Goal: Task Accomplishment & Management: Use online tool/utility

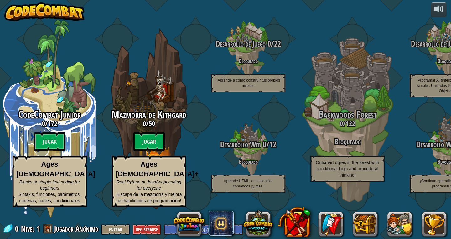
select select "es-ES"
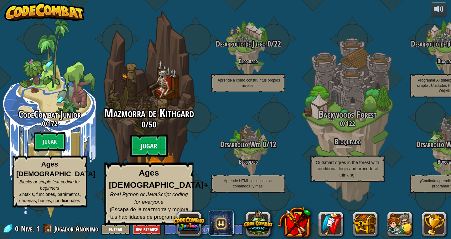
click at [160, 153] on btn "Jugar" at bounding box center [149, 146] width 38 height 23
select select "es-ES"
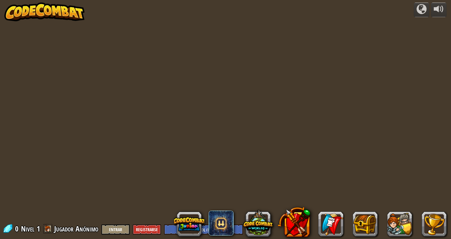
select select "es-ES"
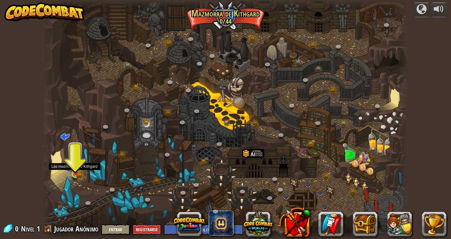
click at [76, 167] on img at bounding box center [75, 164] width 5 height 5
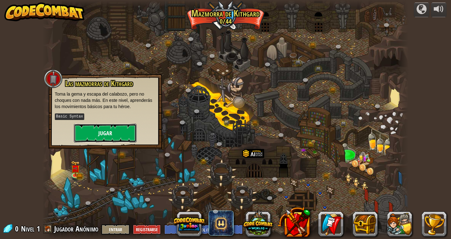
click at [100, 133] on button "Jugar" at bounding box center [105, 133] width 63 height 19
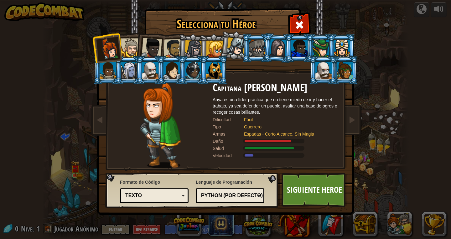
click at [134, 48] on div at bounding box center [130, 47] width 19 height 19
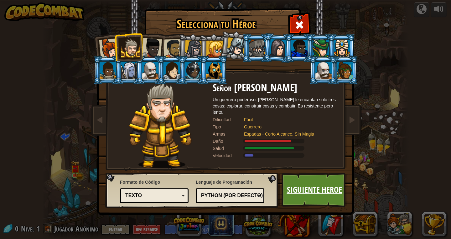
click at [320, 189] on link "Siguiente Heroe" at bounding box center [313, 190] width 65 height 34
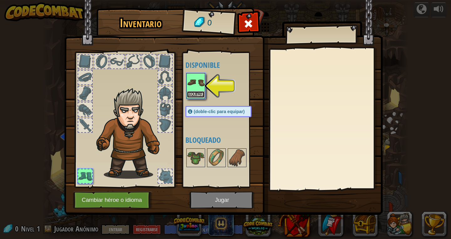
click at [195, 94] on button "Equipar" at bounding box center [196, 94] width 18 height 7
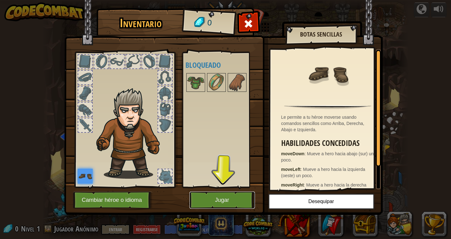
click at [231, 202] on button "Jugar" at bounding box center [221, 200] width 65 height 17
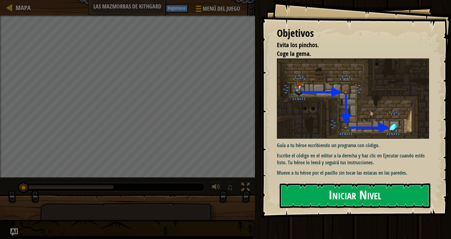
click at [370, 202] on button "Iniciar Nivel" at bounding box center [354, 196] width 150 height 25
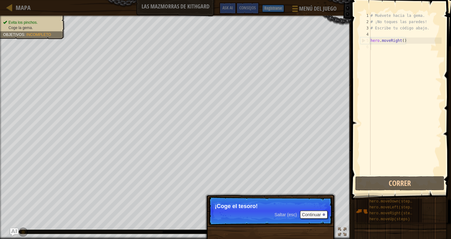
drag, startPoint x: 319, startPoint y: 220, endPoint x: 311, endPoint y: 216, distance: 9.1
click at [319, 219] on p "Saltar (esc) Continuar ¡Coge el tesoro!" at bounding box center [270, 211] width 124 height 29
click at [311, 215] on button "Continuar" at bounding box center [314, 215] width 28 height 8
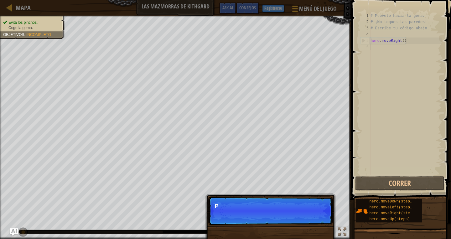
scroll to position [3, 0]
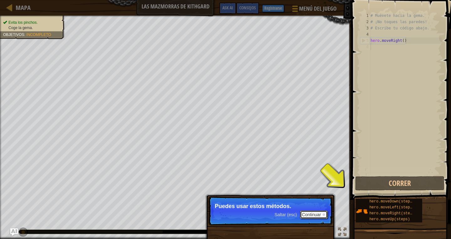
click at [324, 213] on button "Continuar" at bounding box center [314, 215] width 28 height 8
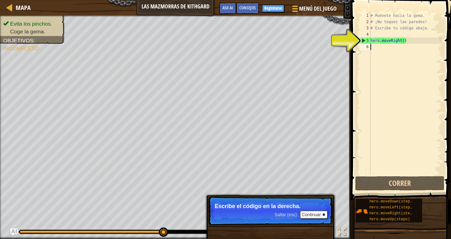
drag, startPoint x: 161, startPoint y: 233, endPoint x: 183, endPoint y: 236, distance: 22.2
click at [183, 236] on div "♫" at bounding box center [175, 230] width 351 height 19
click at [311, 213] on button "Continuar" at bounding box center [314, 215] width 28 height 8
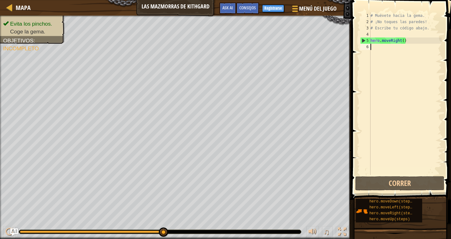
type textarea "hero.moveRight()"
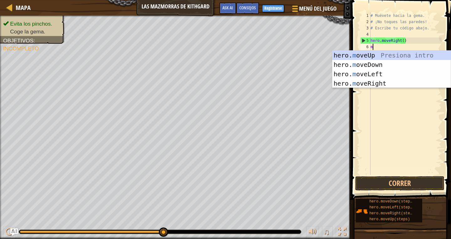
type textarea "mo"
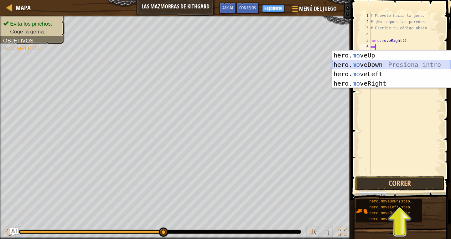
click at [375, 63] on div "hero. mo veUp Presiona intro hero. mo veDown Presiona intro hero. mo veLeft Pre…" at bounding box center [391, 79] width 118 height 56
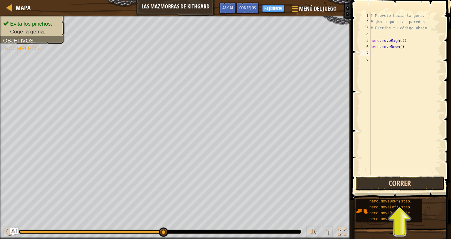
click at [377, 186] on button "Correr" at bounding box center [399, 183] width 89 height 14
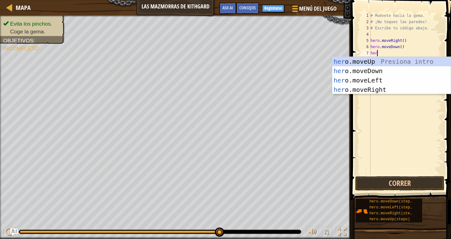
type textarea "hero"
click at [363, 90] on div "hero .moveUp Presiona intro hero .moveDown Presiona intro hero .moveLeft Presio…" at bounding box center [391, 85] width 118 height 56
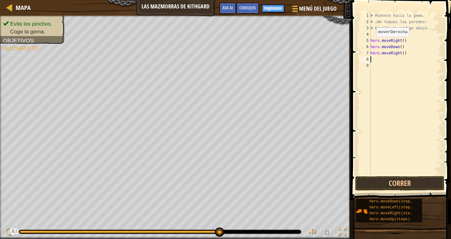
scroll to position [3, 0]
click at [400, 182] on button "Correr" at bounding box center [399, 183] width 89 height 14
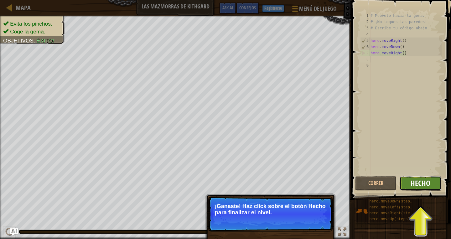
click at [417, 183] on span "Hecho" at bounding box center [420, 183] width 20 height 10
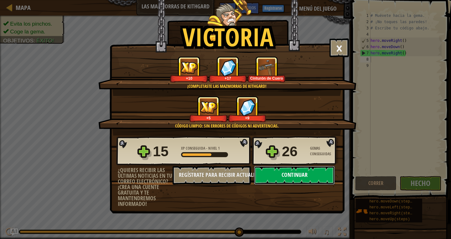
click at [306, 178] on button "Continuar" at bounding box center [294, 175] width 81 height 19
select select "es-ES"
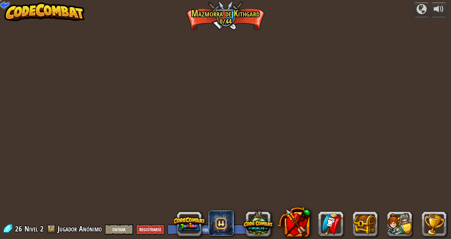
select select "es-ES"
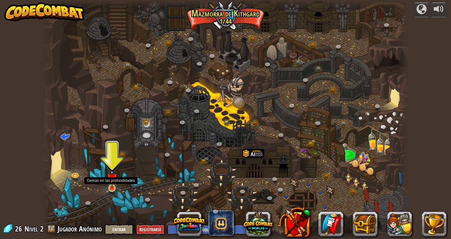
click at [110, 186] on img at bounding box center [111, 178] width 9 height 21
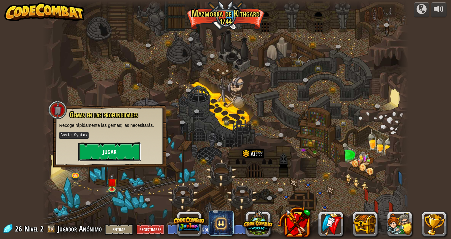
click at [101, 149] on button "Jugar" at bounding box center [109, 152] width 63 height 19
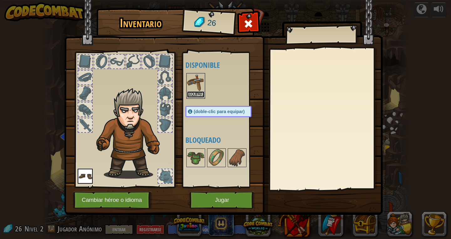
click at [191, 96] on button "Equipar" at bounding box center [196, 94] width 18 height 7
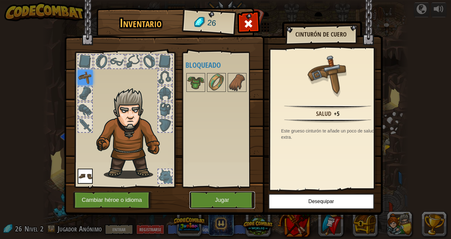
click at [206, 199] on button "Jugar" at bounding box center [221, 200] width 65 height 17
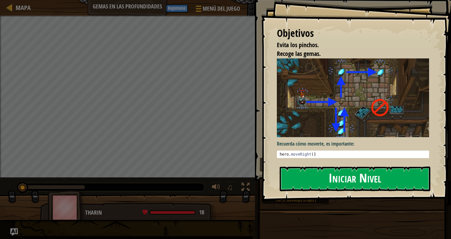
click at [307, 178] on button "Iniciar Nivel" at bounding box center [354, 179] width 150 height 25
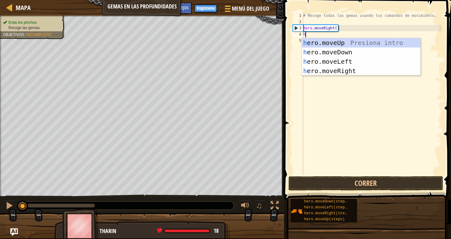
scroll to position [3, 0]
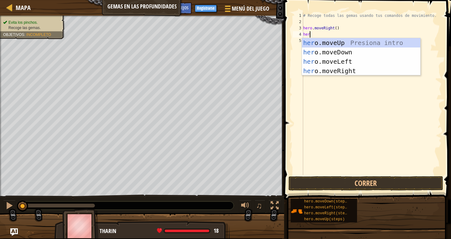
type textarea "hero"
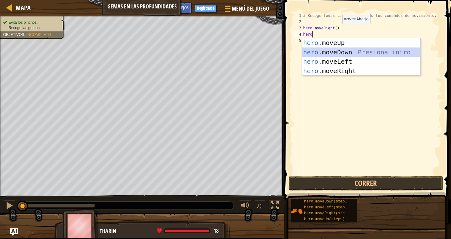
click at [314, 51] on div "hero .moveUp Presiona intro hero .moveDown Presiona intro hero .moveLeft Presio…" at bounding box center [361, 66] width 118 height 56
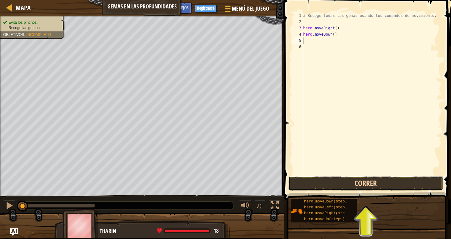
click at [319, 181] on button "Correr" at bounding box center [365, 183] width 155 height 14
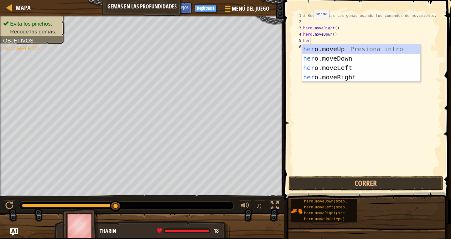
type textarea "hero"
click at [346, 49] on div "hero .moveUp Presiona intro hero .moveDown Presiona intro hero .moveLeft Presio…" at bounding box center [361, 72] width 118 height 56
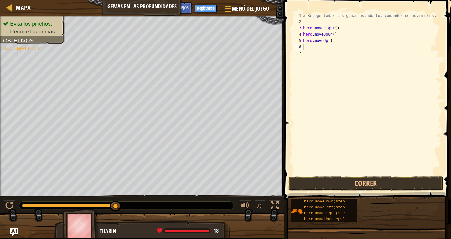
click at [342, 176] on span at bounding box center [368, 91] width 172 height 218
click at [338, 180] on button "Correr" at bounding box center [365, 183] width 155 height 14
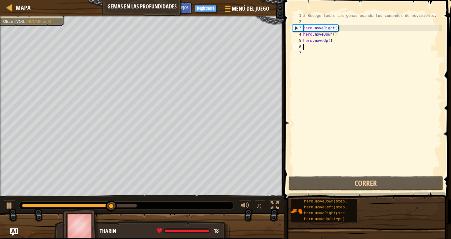
type textarea "h"
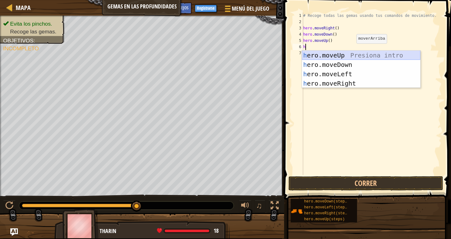
click at [348, 55] on div "h ero.moveUp Presiona intro h ero.moveDown Presiona intro h ero.moveLeft Presio…" at bounding box center [361, 79] width 118 height 56
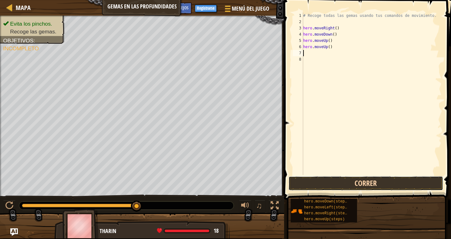
click at [300, 189] on button "Correr" at bounding box center [365, 183] width 155 height 14
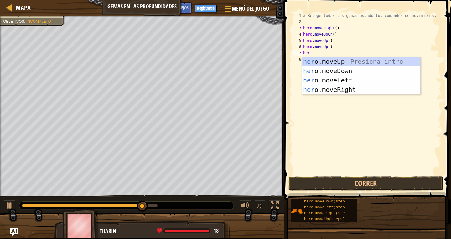
type textarea "hero"
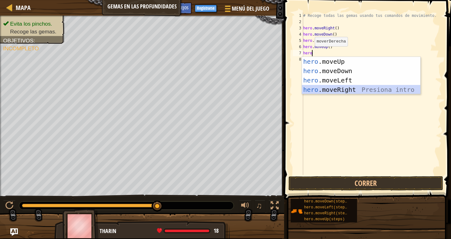
click at [324, 86] on div "hero .moveUp Presiona intro hero .moveDown Presiona intro hero .moveLeft Presio…" at bounding box center [361, 85] width 118 height 56
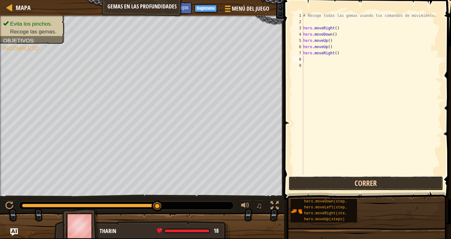
click at [301, 188] on button "Correr" at bounding box center [365, 183] width 155 height 14
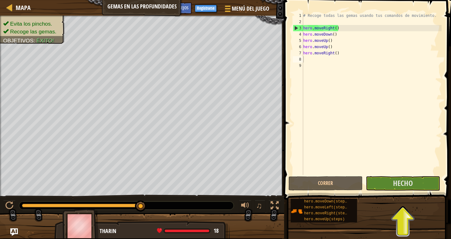
click at [420, 191] on span at bounding box center [368, 91] width 172 height 218
drag, startPoint x: 420, startPoint y: 188, endPoint x: 421, endPoint y: 182, distance: 6.6
click at [421, 182] on button "Hecho" at bounding box center [402, 183] width 74 height 14
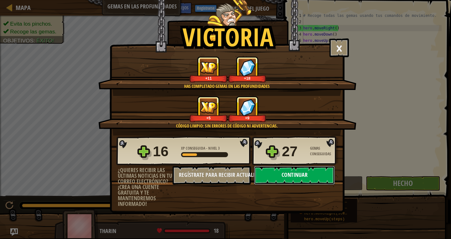
click at [306, 175] on button "Continuar" at bounding box center [294, 175] width 81 height 19
select select "es-ES"
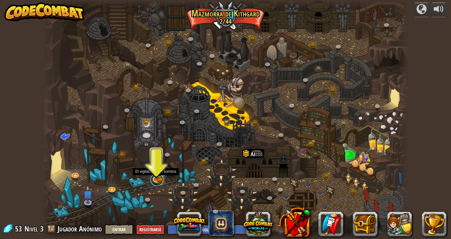
click at [161, 180] on link at bounding box center [156, 180] width 13 height 13
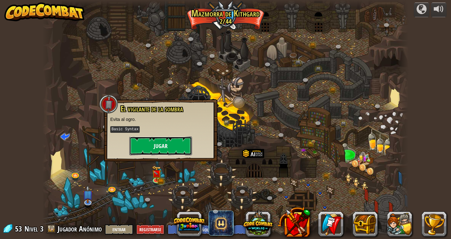
click at [181, 148] on button "Jugar" at bounding box center [160, 146] width 63 height 19
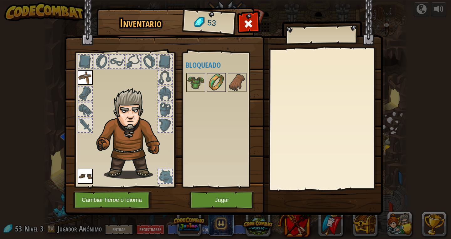
drag, startPoint x: 208, startPoint y: 76, endPoint x: 217, endPoint y: 79, distance: 10.0
click at [213, 77] on img at bounding box center [216, 83] width 18 height 18
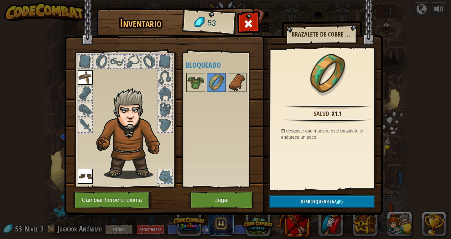
click at [232, 85] on img at bounding box center [237, 83] width 18 height 18
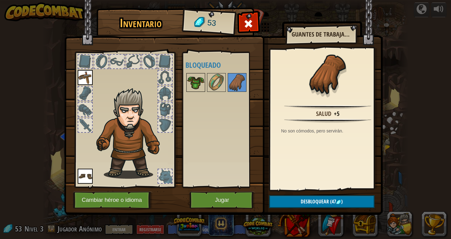
click at [200, 78] on img at bounding box center [196, 83] width 18 height 18
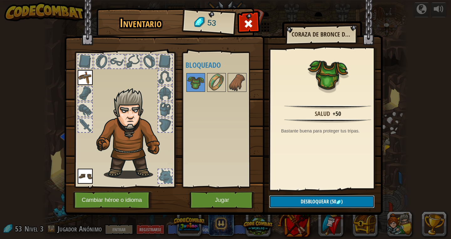
click at [343, 199] on button "Desbloquear (50 )" at bounding box center [321, 202] width 105 height 13
click at [337, 200] on button "Confirmar" at bounding box center [321, 202] width 105 height 13
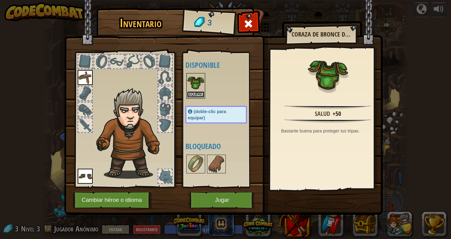
click at [191, 93] on button "Equipar" at bounding box center [196, 94] width 18 height 7
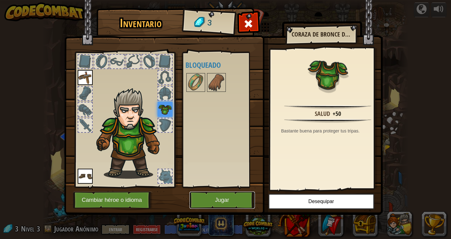
click at [234, 196] on button "Jugar" at bounding box center [221, 200] width 65 height 17
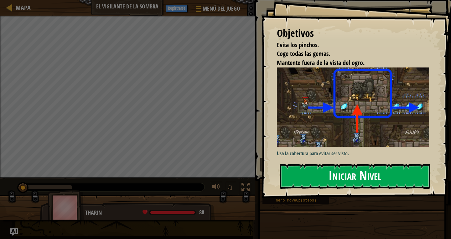
click at [355, 183] on button "Iniciar Nivel" at bounding box center [354, 176] width 150 height 25
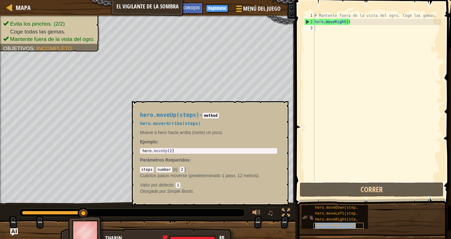
click at [329, 228] on div "hero.moveUp(steps)" at bounding box center [338, 226] width 50 height 6
click at [329, 227] on span "hero.moveUp(steps)" at bounding box center [335, 226] width 41 height 4
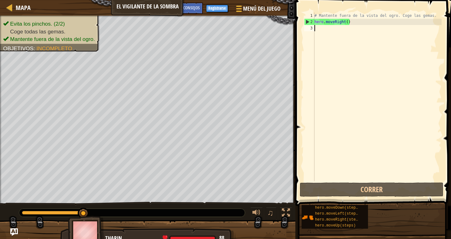
type textarea "h"
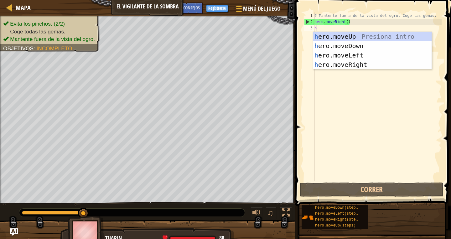
scroll to position [3, 0]
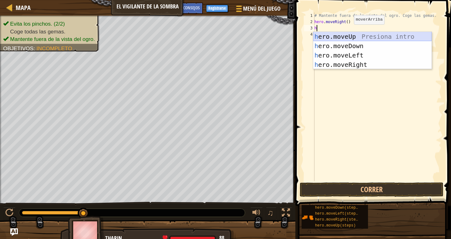
click at [354, 34] on div "h ero.moveUp Presiona intro h ero.moveDown Presiona intro h ero.moveLeft Presio…" at bounding box center [372, 60] width 118 height 56
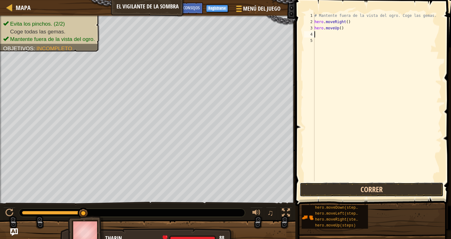
click at [381, 189] on button "Correr" at bounding box center [371, 190] width 144 height 14
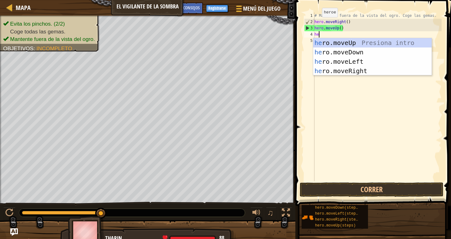
type textarea "her"
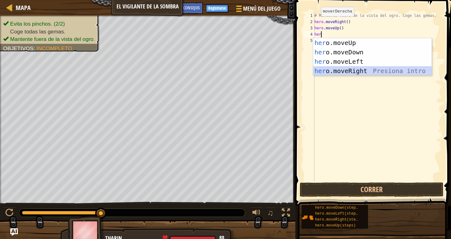
click at [349, 71] on div "her o.moveUp Presiona intro her o.moveDown Presiona intro her o.moveLeft Presio…" at bounding box center [372, 66] width 118 height 56
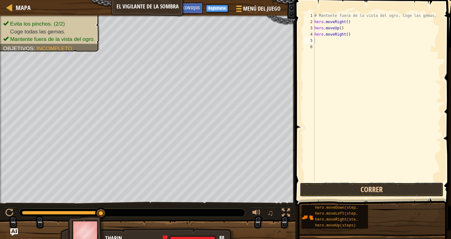
click at [348, 194] on button "Correr" at bounding box center [371, 190] width 144 height 14
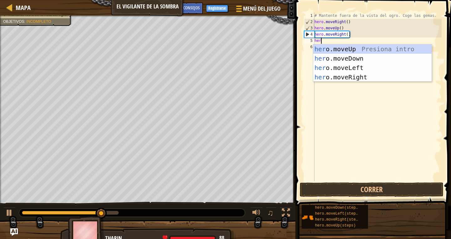
type textarea "hero"
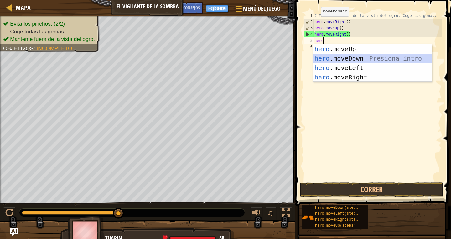
click at [366, 57] on div "hero .moveUp Presiona intro hero .moveDown Presiona intro hero .moveLeft Presio…" at bounding box center [372, 72] width 118 height 56
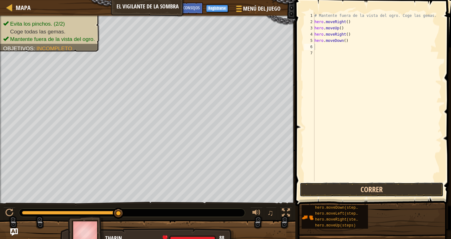
click at [401, 191] on button "Correr" at bounding box center [371, 190] width 144 height 14
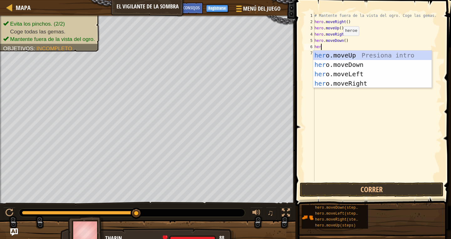
type textarea "hero"
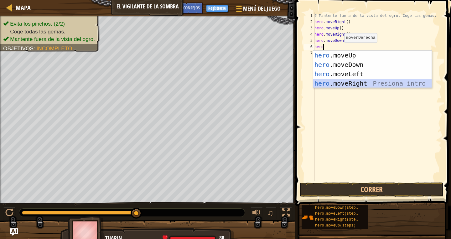
click at [339, 83] on div "hero .moveUp Presiona intro hero .moveDown Presiona intro hero .moveLeft Presio…" at bounding box center [372, 79] width 118 height 56
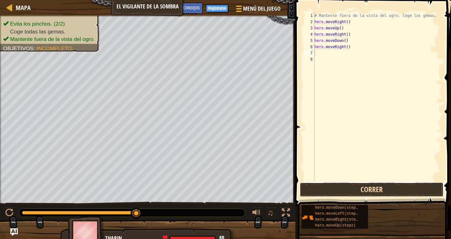
click at [378, 185] on button "Correr" at bounding box center [371, 190] width 144 height 14
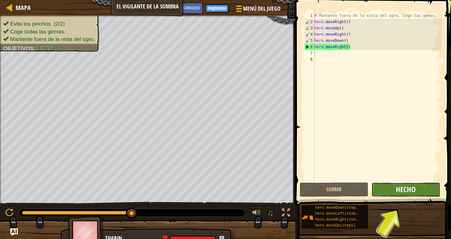
click at [409, 188] on span "Hecho" at bounding box center [405, 190] width 20 height 10
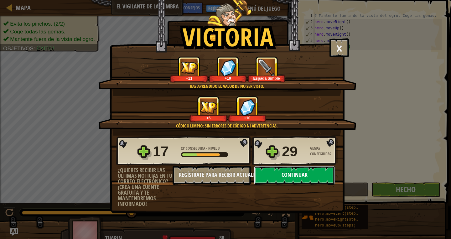
click at [299, 166] on button "Continuar" at bounding box center [294, 175] width 81 height 19
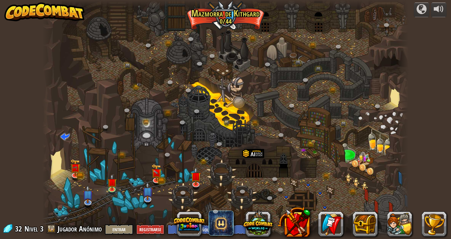
select select "es-ES"
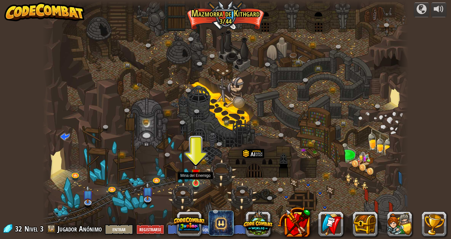
click at [195, 182] on img at bounding box center [195, 173] width 9 height 21
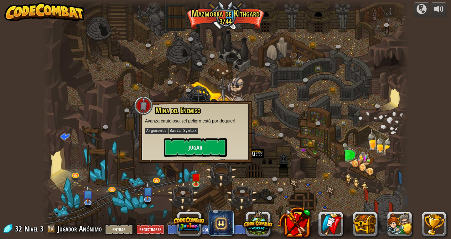
click at [210, 135] on p "Arguments Basic Syntax" at bounding box center [195, 131] width 101 height 8
click at [210, 140] on button "Jugar" at bounding box center [195, 147] width 63 height 19
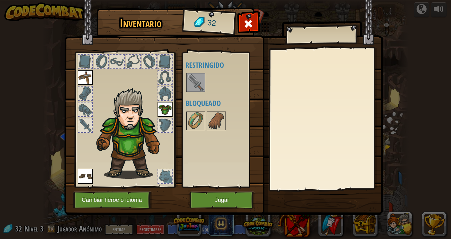
click at [191, 81] on img at bounding box center [196, 83] width 18 height 18
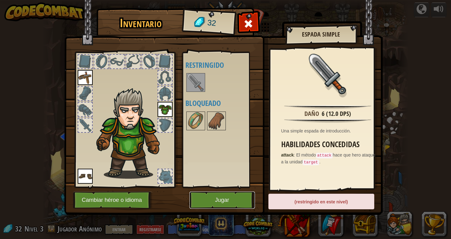
click at [244, 202] on button "Jugar" at bounding box center [221, 200] width 65 height 17
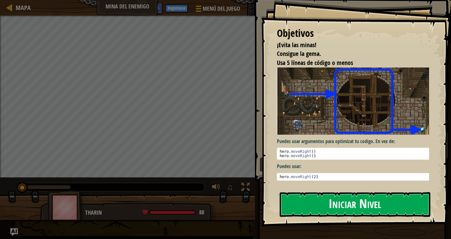
click at [348, 206] on button "Iniciar Nivel" at bounding box center [354, 204] width 150 height 25
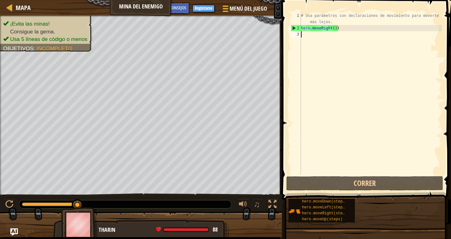
type textarea "h"
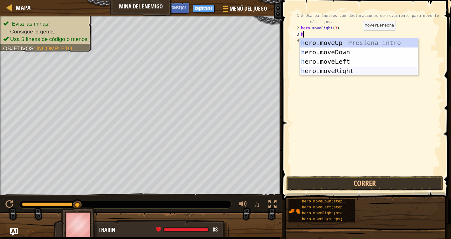
click at [321, 68] on div "h ero.moveUp Presiona intro h ero.moveDown Presiona intro h ero.moveLeft Presio…" at bounding box center [358, 66] width 118 height 56
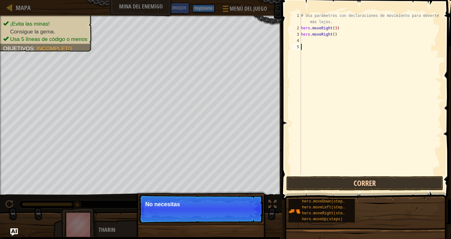
drag, startPoint x: 341, startPoint y: 169, endPoint x: 344, endPoint y: 186, distance: 18.0
click at [343, 180] on div "1 2 3 4 5 # Usa parámetros con declaraciones de movimiento para moverte más lej…" at bounding box center [365, 112] width 171 height 218
click at [344, 186] on button "Correr" at bounding box center [364, 183] width 157 height 14
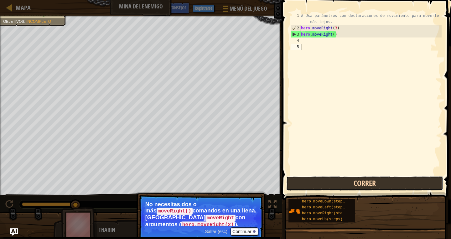
click at [335, 177] on button "Correr" at bounding box center [364, 183] width 157 height 14
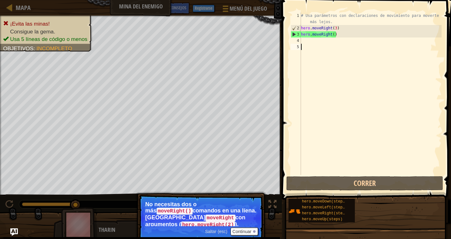
click at [343, 172] on div "# Usa parámetros con declaraciones de movimiento para moverte más lejos. hero .…" at bounding box center [370, 103] width 142 height 181
type textarea "h"
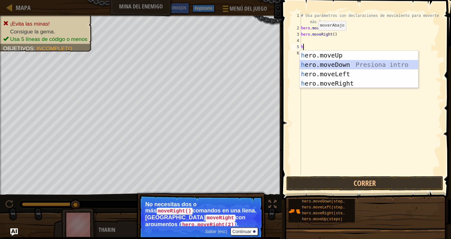
click at [306, 64] on div "h ero.moveUp Presiona intro h ero.moveDown Presiona intro h ero.moveLeft Presio…" at bounding box center [358, 79] width 118 height 56
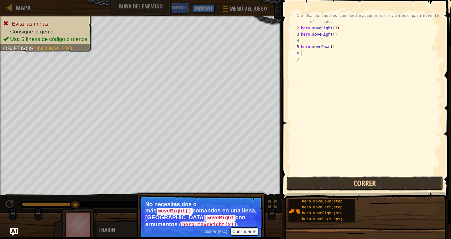
click at [321, 180] on button "Correr" at bounding box center [364, 183] width 157 height 14
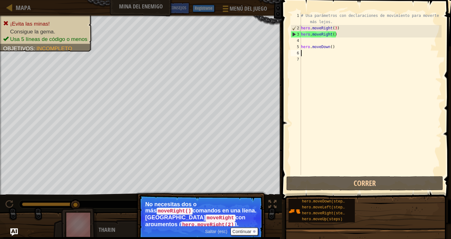
click at [334, 48] on div "# Usa parámetros con declaraciones de movimiento para moverte más lejos. hero .…" at bounding box center [370, 103] width 142 height 181
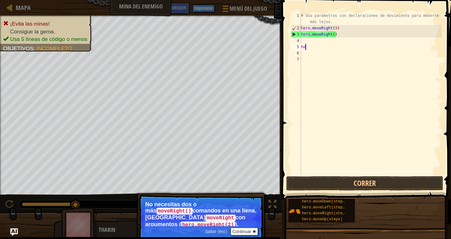
type textarea "h"
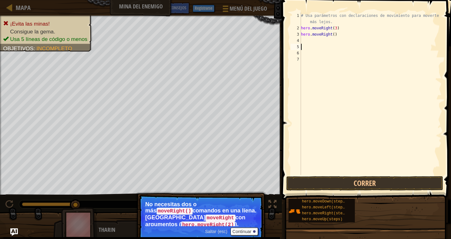
click at [338, 37] on div "# Usa parámetros con declaraciones de movimiento para moverte más lejos. hero .…" at bounding box center [370, 103] width 142 height 181
type textarea "h"
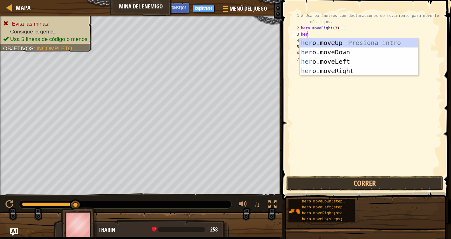
type textarea "hero"
click at [329, 43] on div "hero .moveUp Presiona intro hero .moveDown Presiona intro hero .moveLeft Presio…" at bounding box center [358, 66] width 118 height 56
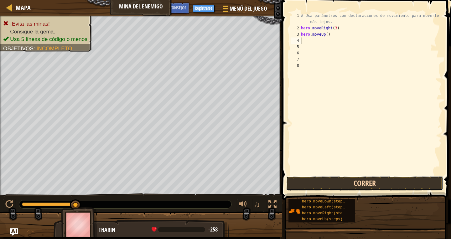
click at [301, 186] on button "Correr" at bounding box center [364, 183] width 157 height 14
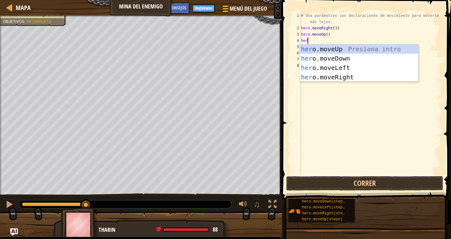
type textarea "hero"
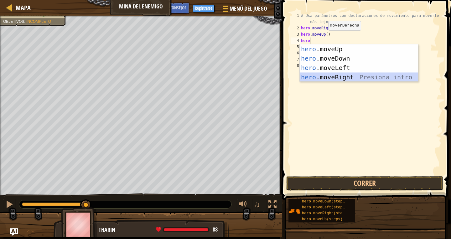
click at [320, 78] on div "hero .moveUp Presiona intro hero .moveDown Presiona intro hero .moveLeft Presio…" at bounding box center [358, 72] width 118 height 56
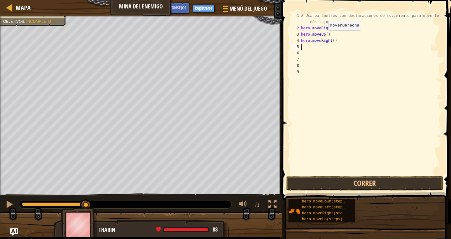
scroll to position [3, 0]
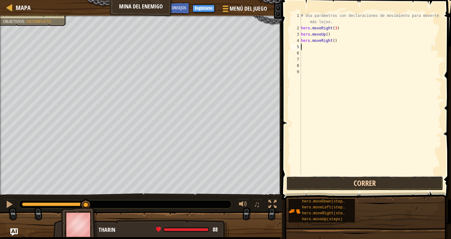
click at [297, 178] on button "Correr" at bounding box center [364, 183] width 157 height 14
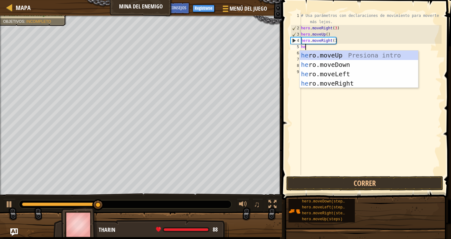
type textarea "her"
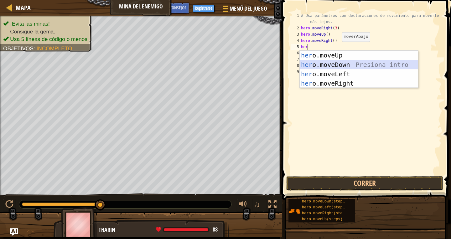
click at [343, 62] on div "her o.moveUp Presiona intro her o.moveDown Presiona intro her o.moveLeft Presio…" at bounding box center [358, 79] width 118 height 56
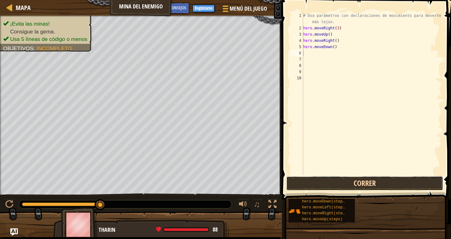
click at [332, 180] on button "Correr" at bounding box center [364, 183] width 157 height 14
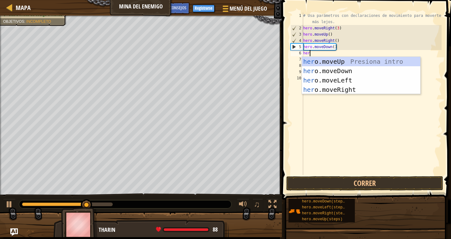
type textarea "hero"
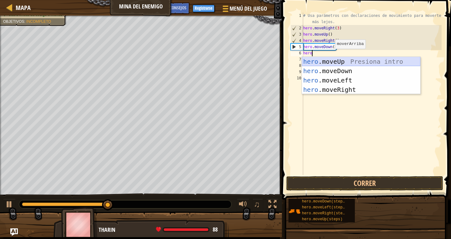
click at [338, 66] on div "hero .moveUp Presiona intro hero .moveDown Presiona intro hero .moveLeft Presio…" at bounding box center [361, 85] width 118 height 56
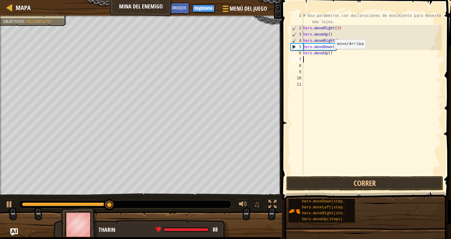
scroll to position [3, 0]
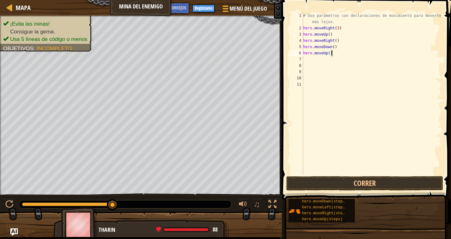
click at [334, 53] on div "# Usa parámetros con declaraciones de movimiento para moverte más lejos. hero .…" at bounding box center [372, 103] width 140 height 181
type textarea "h"
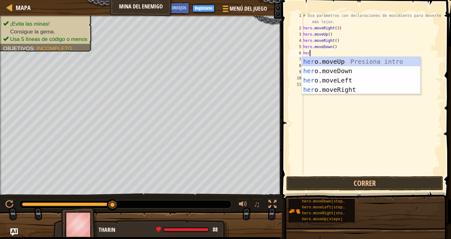
type textarea "hero"
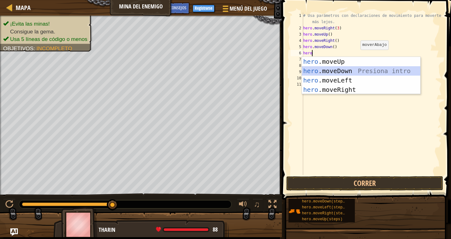
click at [355, 69] on div "hero .moveUp Presiona intro hero .moveDown Presiona intro hero .moveLeft Presio…" at bounding box center [361, 85] width 118 height 56
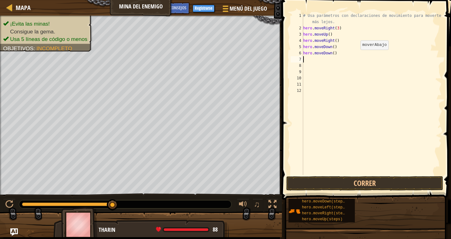
scroll to position [3, 0]
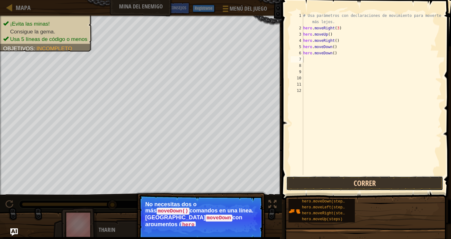
click at [333, 184] on button "Correr" at bounding box center [364, 183] width 157 height 14
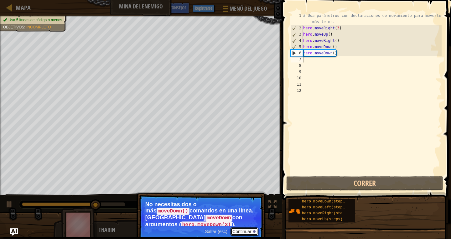
click at [242, 228] on button "Continuar" at bounding box center [244, 232] width 28 height 8
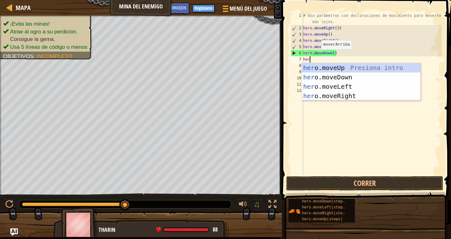
type textarea "hero"
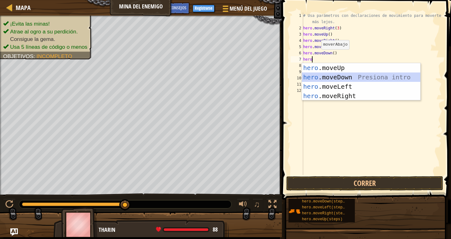
click at [335, 77] on div "hero .moveUp Presiona intro hero .moveDown Presiona intro hero .moveLeft Presio…" at bounding box center [361, 91] width 118 height 56
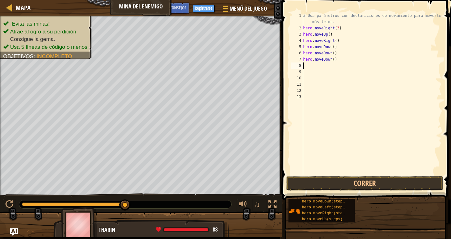
scroll to position [3, 0]
click at [313, 177] on button "Correr" at bounding box center [364, 183] width 157 height 14
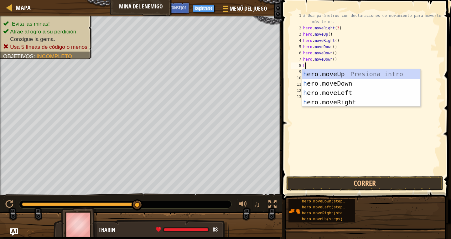
type textarea "he"
click at [333, 104] on div "he ro.moveUp Presiona intro he ro.moveDown Presiona intro he ro.moveLeft Presio…" at bounding box center [361, 97] width 118 height 56
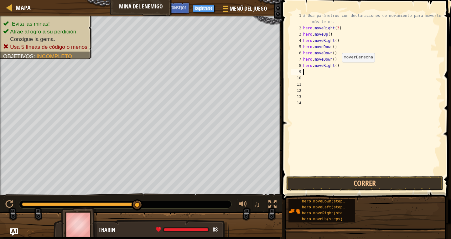
scroll to position [3, 0]
click at [328, 184] on button "Correr" at bounding box center [364, 183] width 157 height 14
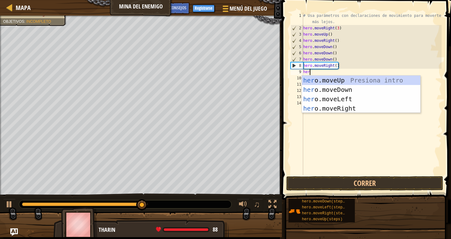
type textarea "hero"
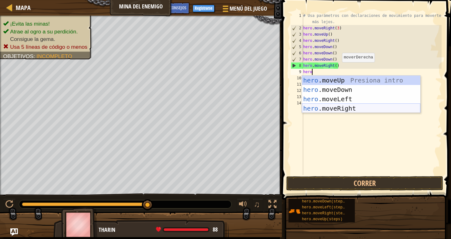
click at [313, 109] on div "hero .moveUp Presiona intro hero .moveDown Presiona intro hero .moveLeft Presio…" at bounding box center [361, 104] width 118 height 56
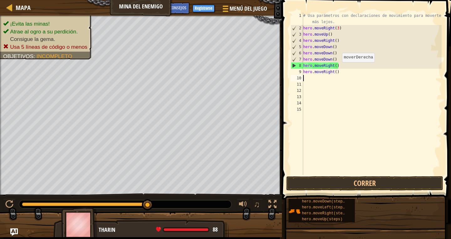
scroll to position [3, 0]
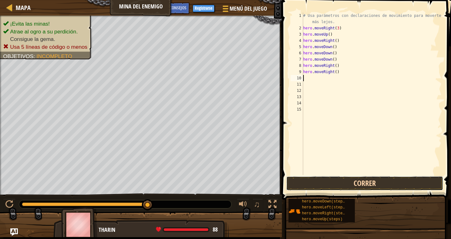
click at [353, 179] on button "Correr" at bounding box center [364, 183] width 157 height 14
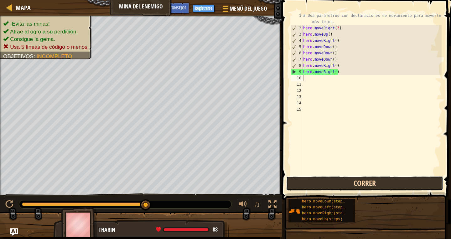
click at [381, 186] on button "Correr" at bounding box center [364, 183] width 157 height 14
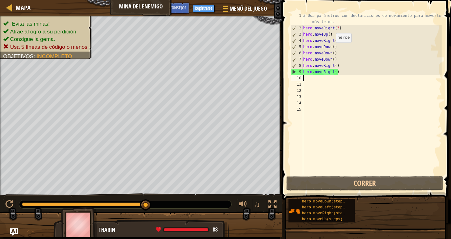
click at [332, 49] on div "# Usa parámetros con declaraciones de movimiento para moverte más lejos. hero .…" at bounding box center [372, 103] width 140 height 181
click at [333, 48] on div "# Usa parámetros con declaraciones de movimiento para moverte más lejos. hero .…" at bounding box center [372, 103] width 140 height 181
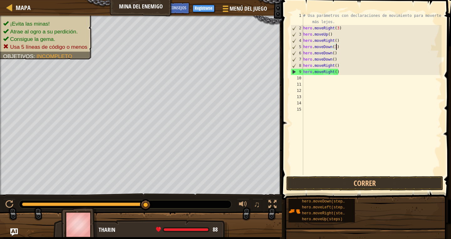
scroll to position [3, 5]
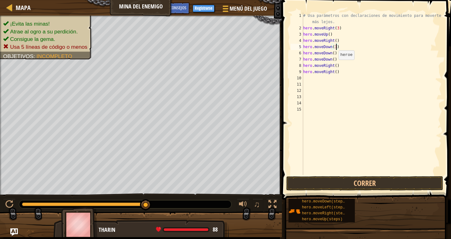
click at [335, 66] on div "# Usa parámetros con declaraciones de movimiento para moverte más lejos. hero .…" at bounding box center [372, 103] width 140 height 181
click at [337, 71] on div "# Usa parámetros con declaraciones de movimiento para moverte más lejos. hero .…" at bounding box center [372, 103] width 140 height 181
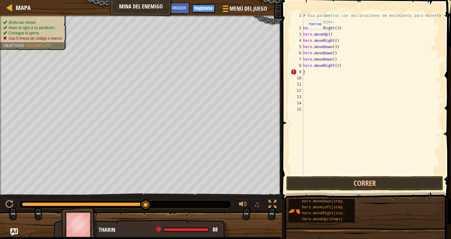
click at [52, 35] on li "Consigue la gema." at bounding box center [32, 33] width 59 height 5
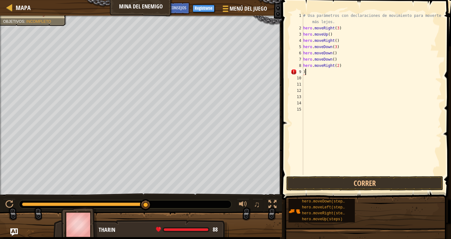
click at [344, 70] on div "# Usa parámetros con declaraciones de movimiento para moverte más lejos. hero .…" at bounding box center [372, 103] width 140 height 181
drag, startPoint x: 340, startPoint y: 34, endPoint x: 347, endPoint y: 53, distance: 20.4
click at [346, 52] on div "# Usa parámetros con declaraciones de movimiento para moverte más lejos. hero .…" at bounding box center [372, 103] width 140 height 181
click at [346, 66] on div "# Usa parámetros con declaraciones de movimiento para moverte más lejos. hero .…" at bounding box center [372, 103] width 140 height 181
type textarea "h"
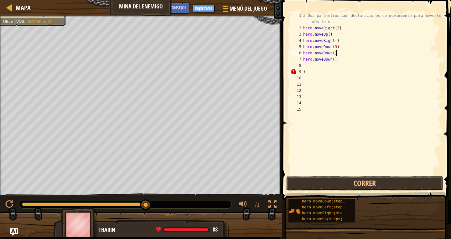
click at [335, 55] on div "# Usa parámetros con declaraciones de movimiento para moverte más lejos. hero .…" at bounding box center [372, 103] width 140 height 181
click at [335, 59] on div "# Usa parámetros con declaraciones de movimiento para moverte más lejos. hero .…" at bounding box center [372, 103] width 140 height 181
type textarea "h"
click at [337, 55] on div "# Usa parámetros con declaraciones de movimiento para moverte más lejos. hero .…" at bounding box center [372, 103] width 140 height 181
type textarea "h"
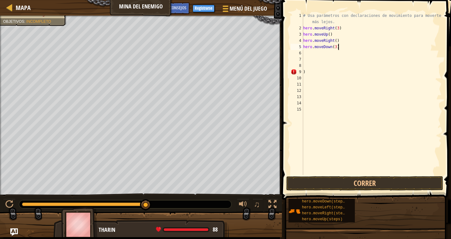
click at [337, 47] on div "# Usa parámetros con declaraciones de movimiento para moverte más lejos. hero .…" at bounding box center [372, 103] width 140 height 181
type textarea "h"
click at [342, 41] on div "# Usa parámetros con declaraciones de movimiento para moverte más lejos. hero .…" at bounding box center [372, 103] width 140 height 181
type textarea "h"
click at [331, 34] on div "# Usa parámetros con declaraciones de movimiento para moverte más lejos. hero .…" at bounding box center [372, 103] width 140 height 181
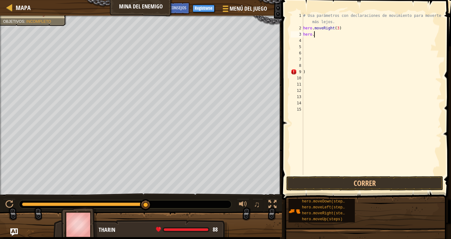
type textarea "h"
click at [343, 183] on button "Correr" at bounding box center [364, 183] width 157 height 14
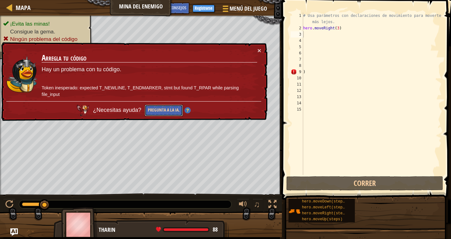
click at [167, 105] on button "Pregunta a la IA." at bounding box center [164, 111] width 38 height 12
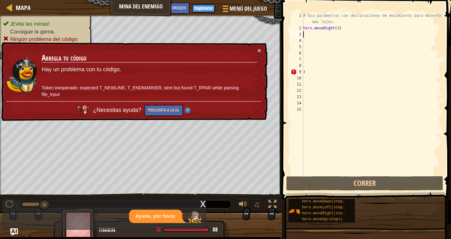
click at [257, 45] on div "× Arregla tu código Hay un problema con tu código. Token inesperado: expected T…" at bounding box center [133, 81] width 267 height 79
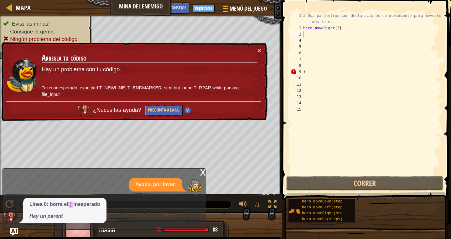
click at [262, 49] on div "× Arregla tu código Hay un problema con tu código. Token inesperado: expected T…" at bounding box center [133, 81] width 267 height 79
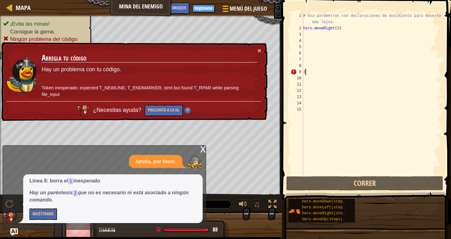
click at [319, 75] on div "# Usa parámetros con declaraciones de movimiento para moverte más lejos. hero .…" at bounding box center [372, 103] width 140 height 181
type textarea ")"
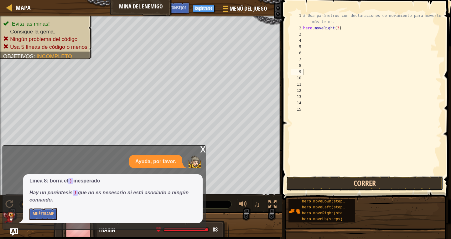
click at [341, 182] on button "Correr" at bounding box center [364, 183] width 157 height 14
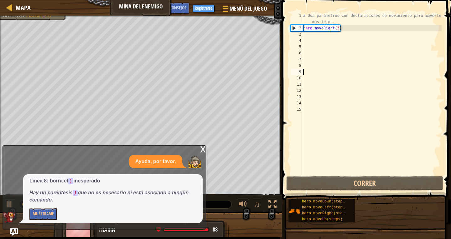
click at [305, 36] on div "# Usa parámetros con declaraciones de movimiento para moverte más lejos. hero .…" at bounding box center [372, 103] width 140 height 181
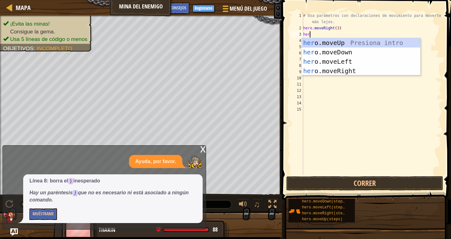
type textarea "hero"
click at [332, 43] on div "hero .moveUp Presiona intro hero .moveDown Presiona intro hero .moveLeft Presio…" at bounding box center [361, 66] width 118 height 56
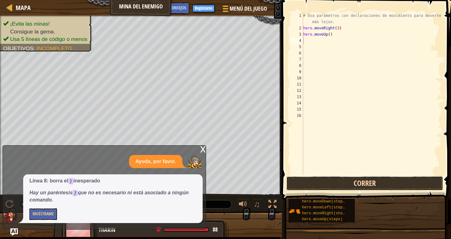
click at [334, 183] on button "Correr" at bounding box center [364, 183] width 157 height 14
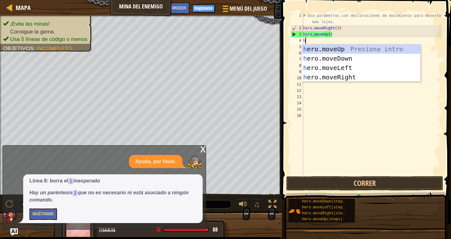
type textarea "her"
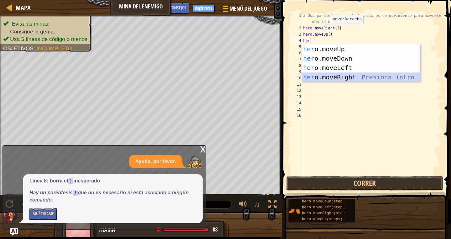
click at [334, 73] on div "her o.moveUp Presiona intro her o.moveDown Presiona intro her o.moveLeft Presio…" at bounding box center [361, 72] width 118 height 56
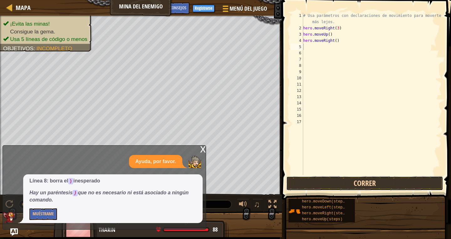
click at [315, 176] on button "Correr" at bounding box center [364, 183] width 157 height 14
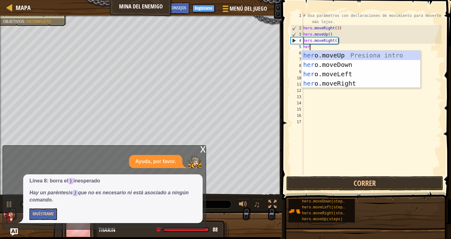
type textarea "hero"
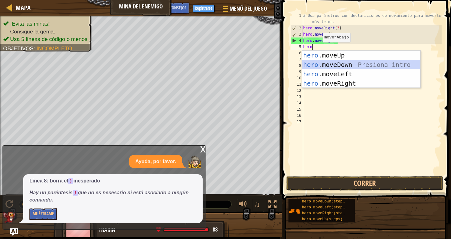
click at [313, 63] on div "hero .moveUp Presiona intro hero .moveDown Presiona intro hero .moveLeft Presio…" at bounding box center [361, 79] width 118 height 56
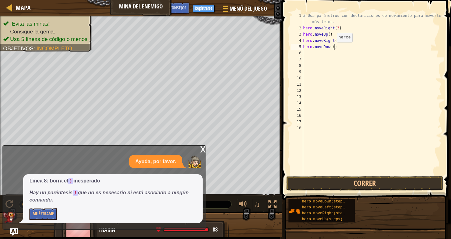
click at [333, 48] on div "# Usa parámetros con declaraciones de movimiento para moverte más lejos. hero .…" at bounding box center [372, 103] width 140 height 181
type textarea "hero.moveDown(3)"
click at [303, 179] on button "Correr" at bounding box center [364, 183] width 157 height 14
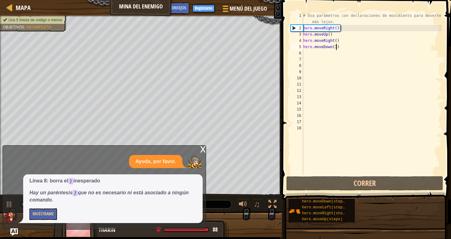
click at [204, 149] on div "x" at bounding box center [203, 149] width 6 height 6
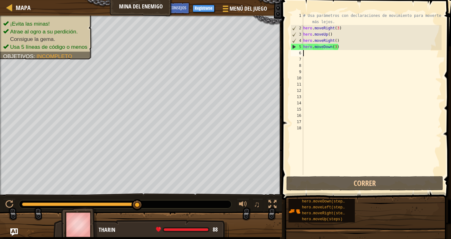
scroll to position [3, 0]
click at [306, 52] on div "# Usa parámetros con declaraciones de movimiento para moverte más lejos. hero .…" at bounding box center [372, 103] width 140 height 181
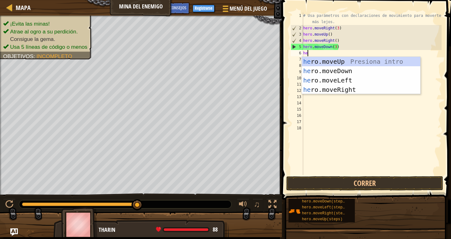
type textarea "her"
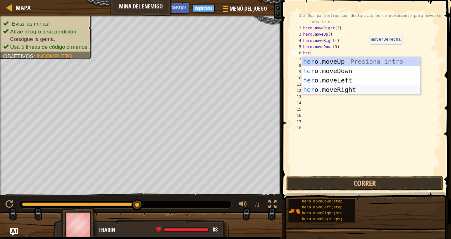
click at [361, 87] on div "her o.moveUp Presiona intro her o.moveDown Presiona intro her o.moveLeft Presio…" at bounding box center [361, 85] width 118 height 56
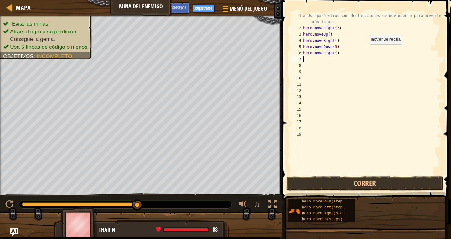
scroll to position [3, 0]
click at [335, 54] on div "# Usa parámetros con declaraciones de movimiento para moverte más lejos. hero .…" at bounding box center [372, 103] width 140 height 181
type textarea "hero.moveRight(2)"
click at [358, 176] on span at bounding box center [367, 91] width 174 height 218
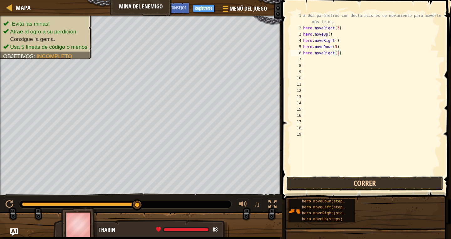
click at [358, 183] on button "Correr" at bounding box center [364, 183] width 157 height 14
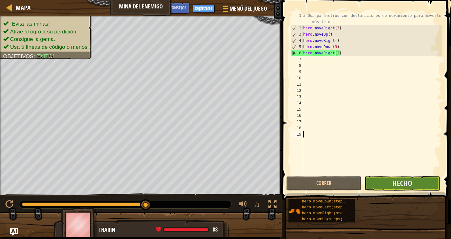
drag, startPoint x: 412, startPoint y: 169, endPoint x: 414, endPoint y: 177, distance: 8.5
click at [413, 172] on div "# Usa parámetros con declaraciones de movimiento para moverte más lejos. hero .…" at bounding box center [372, 103] width 140 height 181
click at [415, 183] on button "Hecho" at bounding box center [401, 183] width 75 height 14
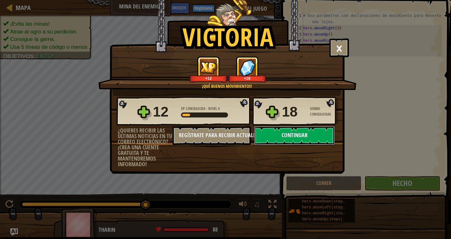
click at [325, 128] on button "Continuar" at bounding box center [294, 135] width 81 height 19
select select "es-ES"
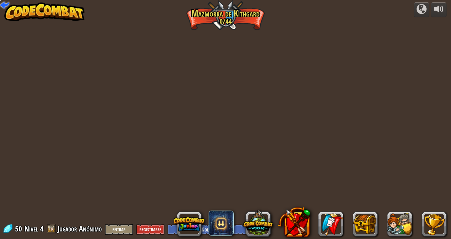
select select "es-ES"
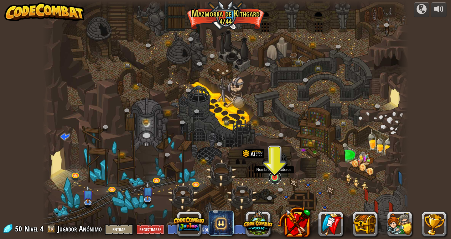
click at [277, 179] on link at bounding box center [274, 178] width 13 height 13
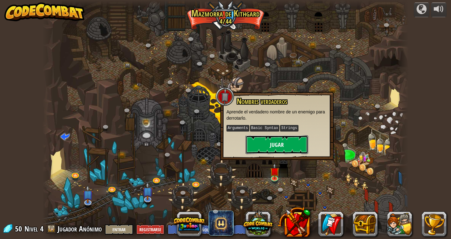
click at [297, 142] on button "Jugar" at bounding box center [276, 144] width 63 height 19
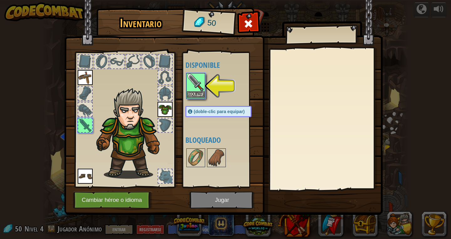
click at [202, 91] on img at bounding box center [196, 83] width 18 height 18
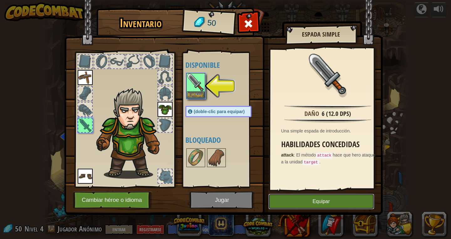
click at [285, 205] on button "Equipar" at bounding box center [321, 202] width 106 height 16
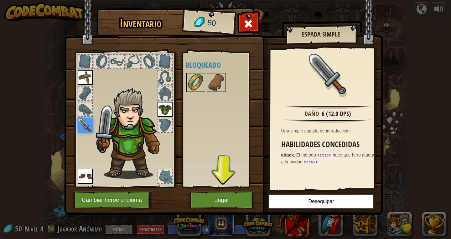
click at [202, 79] on img at bounding box center [196, 83] width 18 height 18
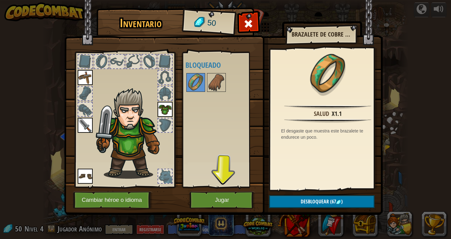
click at [240, 87] on div at bounding box center [224, 82] width 79 height 21
click at [217, 85] on img at bounding box center [216, 83] width 18 height 18
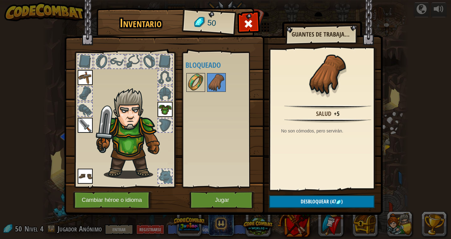
click at [197, 82] on img at bounding box center [196, 83] width 18 height 18
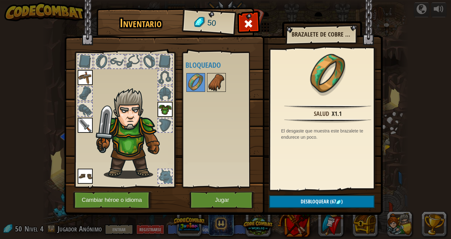
click at [217, 74] on div at bounding box center [216, 82] width 19 height 19
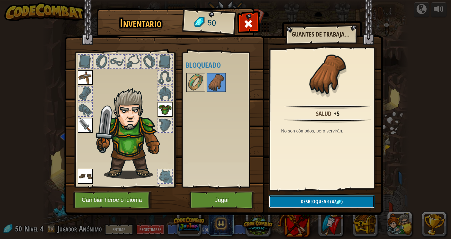
click at [316, 203] on span "Desbloquear" at bounding box center [314, 201] width 28 height 7
click at [305, 206] on button "Confirmar" at bounding box center [321, 202] width 105 height 13
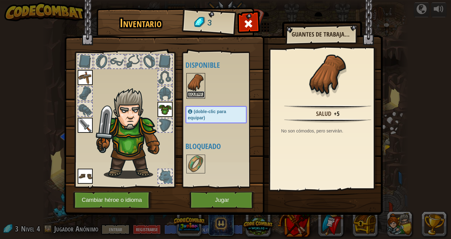
click at [197, 92] on button "Equipar" at bounding box center [196, 94] width 18 height 7
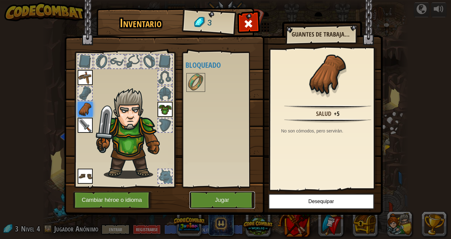
click at [223, 203] on button "Jugar" at bounding box center [221, 200] width 65 height 17
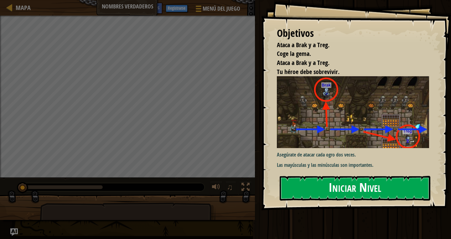
drag, startPoint x: 378, startPoint y: 168, endPoint x: 376, endPoint y: 187, distance: 19.5
click at [376, 182] on div "Objetivos Ataca a Brak y a Treg. Coge la gema. Ataca a Brak y a Treg. Tu héroe …" at bounding box center [356, 105] width 190 height 211
click at [376, 189] on button "Iniciar Nivel" at bounding box center [354, 188] width 150 height 25
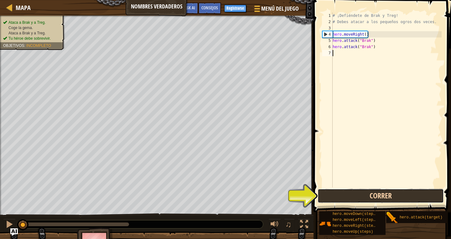
drag, startPoint x: 380, startPoint y: 195, endPoint x: 381, endPoint y: 192, distance: 3.4
click at [381, 193] on button "Correr" at bounding box center [380, 196] width 126 height 14
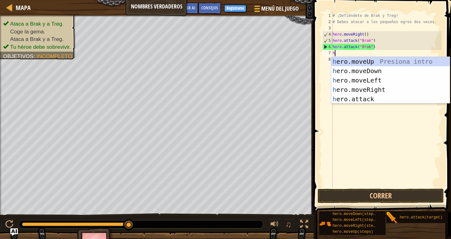
scroll to position [3, 0]
type textarea "hero"
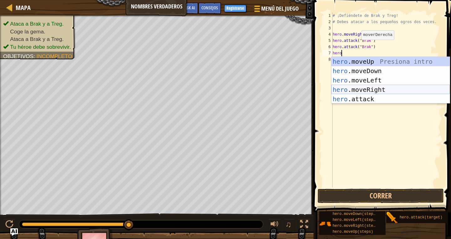
click at [376, 89] on div "hero .moveUp Presiona intro hero .moveDown Presiona intro hero .moveLeft Presio…" at bounding box center [390, 90] width 118 height 66
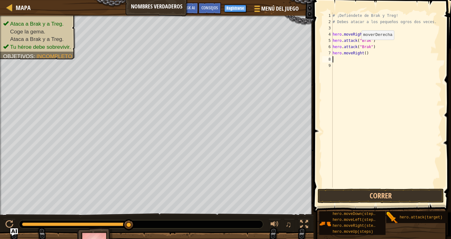
scroll to position [3, 0]
click at [359, 189] on button "Correr" at bounding box center [380, 196] width 126 height 14
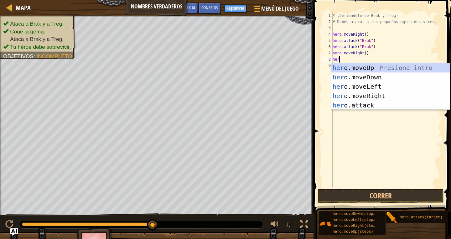
scroll to position [3, 1]
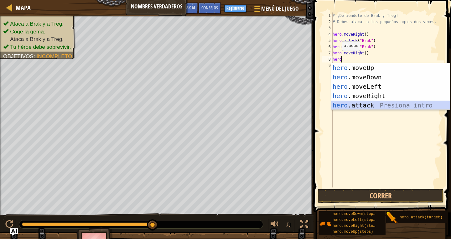
click at [359, 106] on div "hero .moveUp Presiona intro hero .moveDown Presiona intro hero .moveLeft Presio…" at bounding box center [390, 96] width 118 height 66
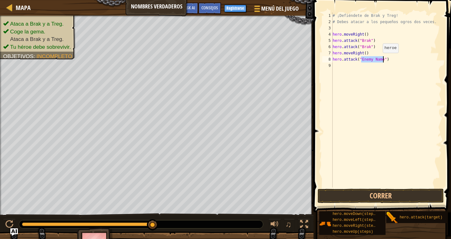
click at [377, 59] on div "# ¡Defiéndete de Brak y Treg! # Debes atacar a los pequeños ogros dos veces. he…" at bounding box center [386, 100] width 110 height 175
click at [384, 60] on div "# ¡Defiéndete de Brak y Treg! # Debes atacar a los pequeños ogros dos veces. he…" at bounding box center [386, 107] width 110 height 188
click at [359, 60] on div "# ¡Defiéndete de Brak y Treg! # Debes atacar a los pequeños ogros dos veces. he…" at bounding box center [386, 107] width 110 height 188
click at [362, 59] on div "# ¡Defiéndete de Brak y Treg! # Debes atacar a los pequeños ogros dos veces. he…" at bounding box center [386, 107] width 110 height 188
type textarea "h"
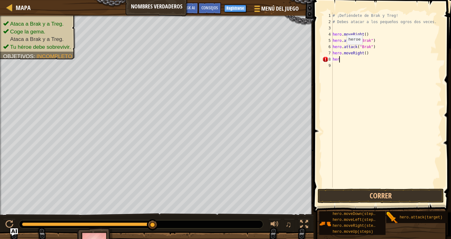
scroll to position [3, 0]
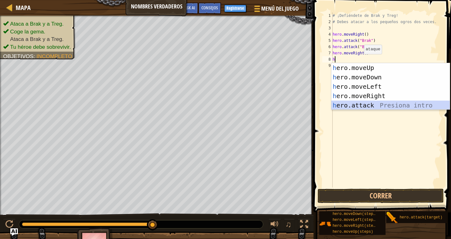
click at [356, 102] on div "h ero.moveUp Presiona intro h ero.moveDown Presiona intro h ero.moveLeft Presio…" at bounding box center [390, 96] width 118 height 66
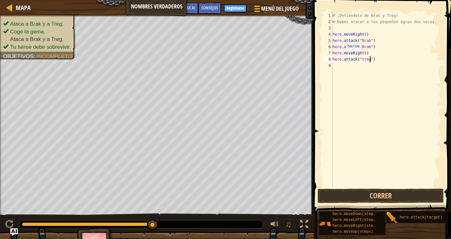
scroll to position [3, 5]
click at [395, 194] on button "Correr" at bounding box center [380, 196] width 126 height 14
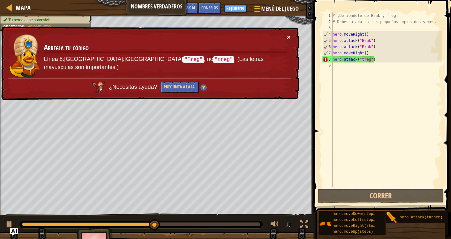
click at [287, 35] on button "×" at bounding box center [289, 37] width 4 height 7
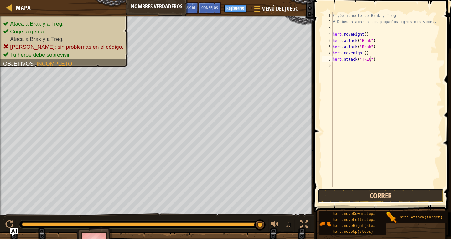
click at [354, 194] on button "Correr" at bounding box center [380, 196] width 126 height 14
type textarea "hero.attack("Treg")"
click at [390, 189] on span at bounding box center [382, 97] width 142 height 231
click at [391, 195] on button "Correr" at bounding box center [380, 196] width 126 height 14
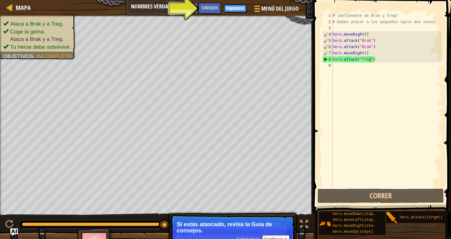
click at [283, 233] on p "Si estás atascado, revisa la Guía de consejos." at bounding box center [232, 228] width 111 height 13
drag, startPoint x: 283, startPoint y: 233, endPoint x: 282, endPoint y: 237, distance: 3.8
click at [282, 237] on p "Saltar (esc) Continuar Si estás atascado, revisa la Guía de consejos." at bounding box center [232, 232] width 124 height 35
click at [282, 237] on button "Continuar" at bounding box center [276, 239] width 28 height 8
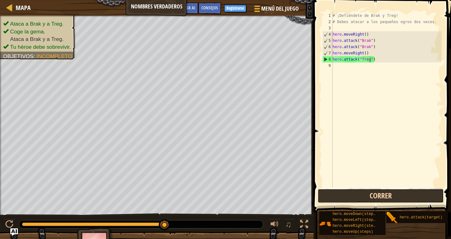
click at [347, 191] on button "Correr" at bounding box center [380, 196] width 126 height 14
click at [347, 199] on button "Correr" at bounding box center [380, 196] width 126 height 14
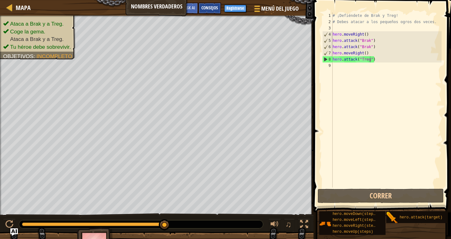
click at [207, 10] on span "Consejos" at bounding box center [209, 8] width 17 height 6
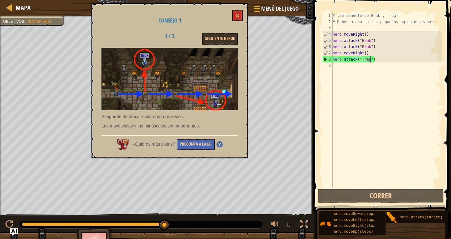
click at [240, 8] on div "Consejo 1 1 / 3 Siguiente Heroe Asegúrate de atacar cada ogro dos veces. Las ma…" at bounding box center [169, 81] width 156 height 156
click at [235, 16] on button at bounding box center [237, 16] width 11 height 12
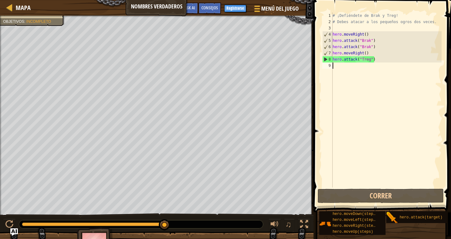
scroll to position [3, 0]
click at [336, 71] on div "# ¡Defiéndete de Brak y Treg! # Debes atacar a los pequeños ogros dos veces. he…" at bounding box center [386, 107] width 110 height 188
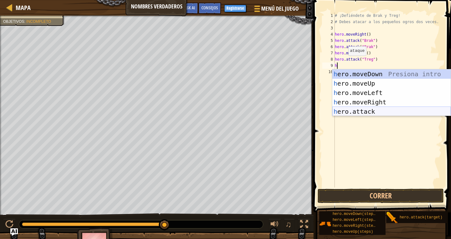
click at [341, 111] on div "h ero.moveDown Presiona intro h ero.moveUp Presiona intro h ero.moveLeft Presio…" at bounding box center [391, 102] width 118 height 66
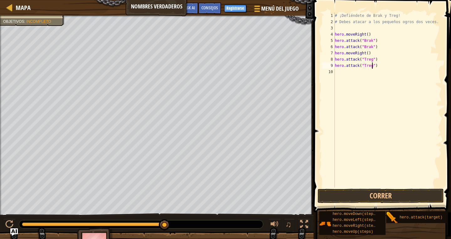
scroll to position [3, 5]
type textarea "hero.attack("Treg")"
click at [437, 196] on button "Correr" at bounding box center [380, 196] width 126 height 14
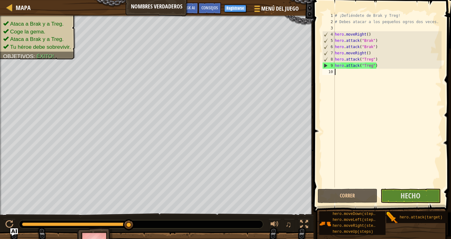
drag, startPoint x: 348, startPoint y: 72, endPoint x: 345, endPoint y: 72, distance: 3.2
click at [348, 72] on div "# ¡Defiéndete de Brak y Treg! # Debes atacar a los pequeños ogros dos veces. he…" at bounding box center [387, 107] width 108 height 188
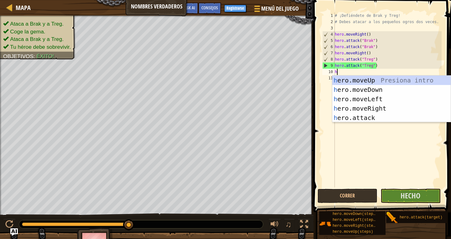
type textarea "he"
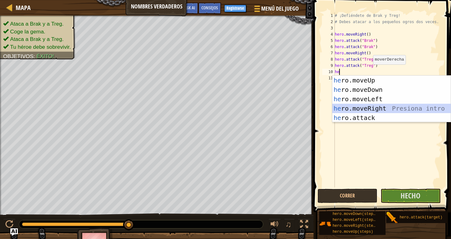
click at [343, 106] on div "he ro.moveUp Presiona intro he ro.moveDown Presiona intro he ro.moveLeft Presio…" at bounding box center [391, 109] width 118 height 66
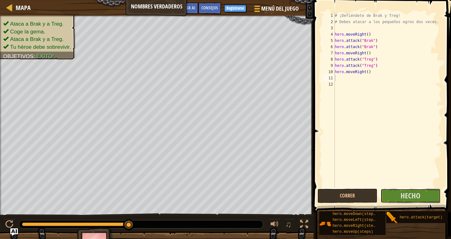
drag, startPoint x: 420, startPoint y: 195, endPoint x: 418, endPoint y: 206, distance: 10.8
click at [419, 203] on div "1 2 3 4 5 6 7 8 9 10 11 12 # ¡Defiéndete de Brak y Treg! # Debes atacar a los p…" at bounding box center [380, 118] width 139 height 231
click at [421, 196] on button "Hecho" at bounding box center [410, 196] width 60 height 14
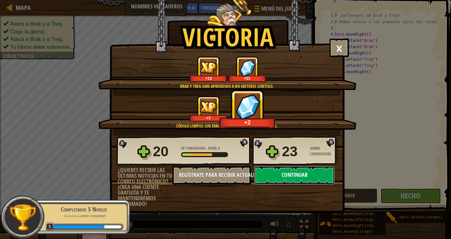
click at [309, 170] on button "Continuar" at bounding box center [294, 175] width 81 height 19
select select "es-ES"
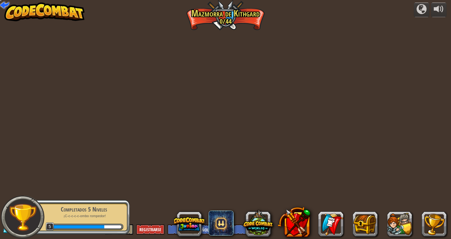
select select "es-ES"
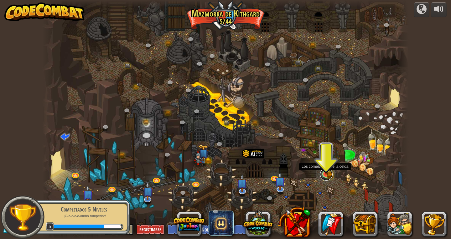
click at [332, 176] on link at bounding box center [326, 174] width 13 height 13
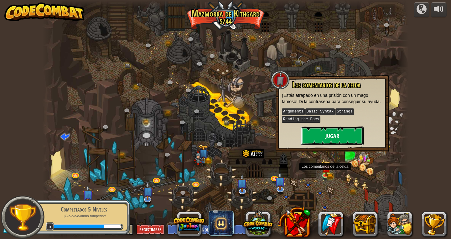
click at [348, 140] on button "Jugar" at bounding box center [332, 136] width 63 height 19
